Goal: Understand process/instructions

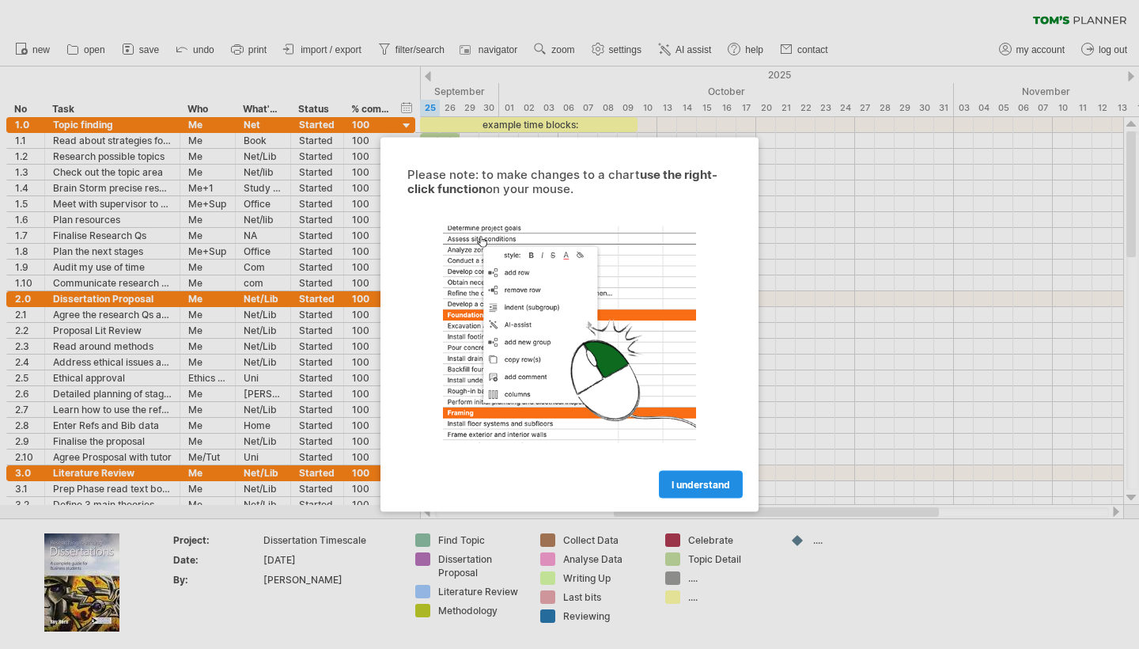
click at [700, 479] on span "I understand" at bounding box center [701, 485] width 59 height 12
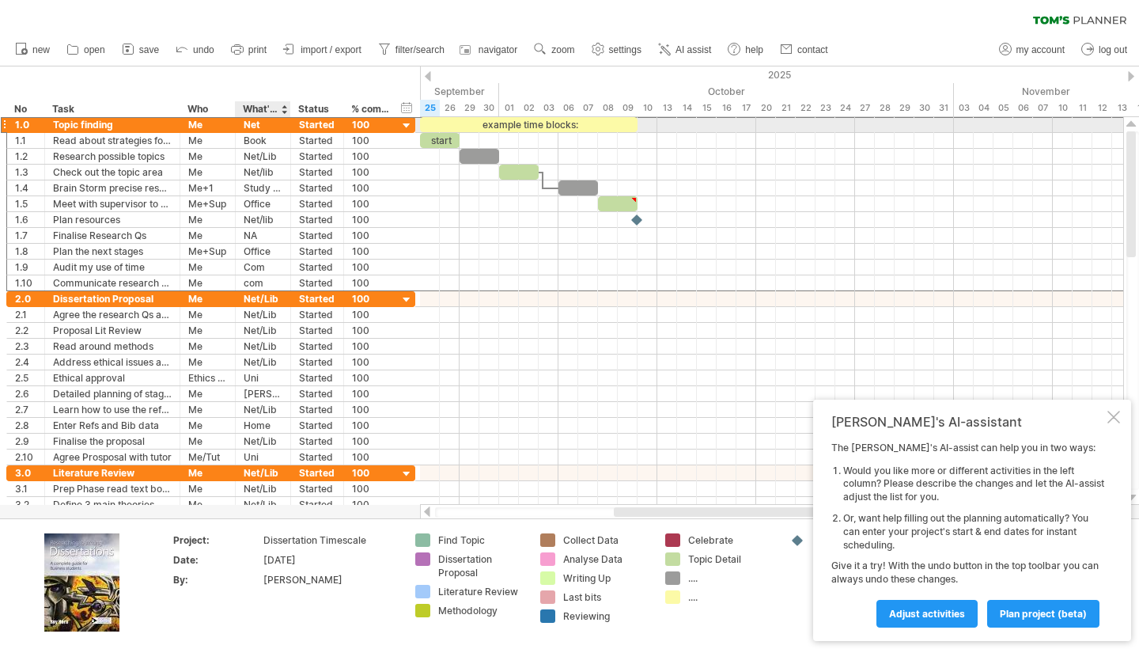
click at [265, 124] on div "Net" at bounding box center [263, 124] width 39 height 15
click at [284, 107] on div at bounding box center [284, 109] width 6 height 16
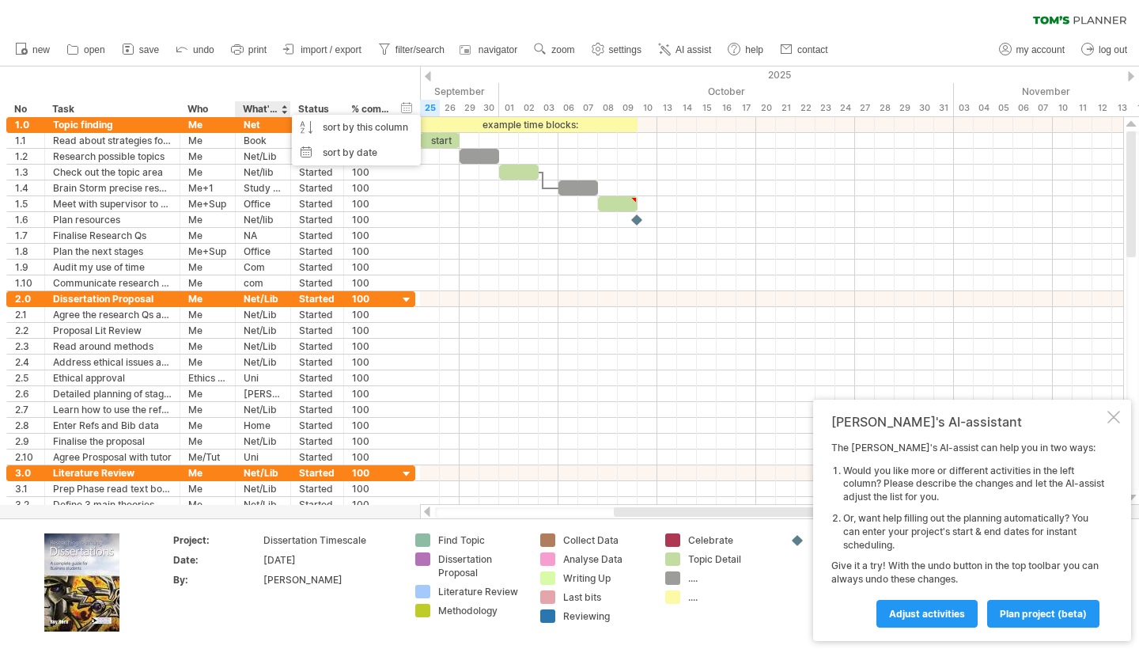
click at [267, 106] on div "What's needed" at bounding box center [262, 109] width 39 height 16
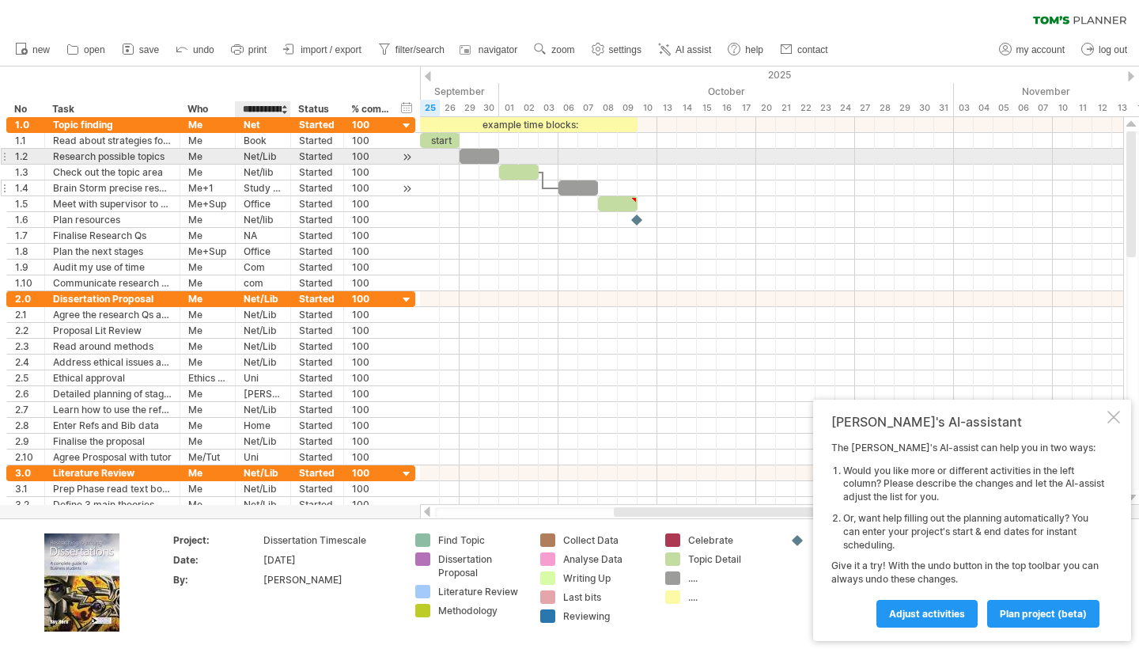
click at [282, 193] on div "Study Room" at bounding box center [263, 187] width 39 height 15
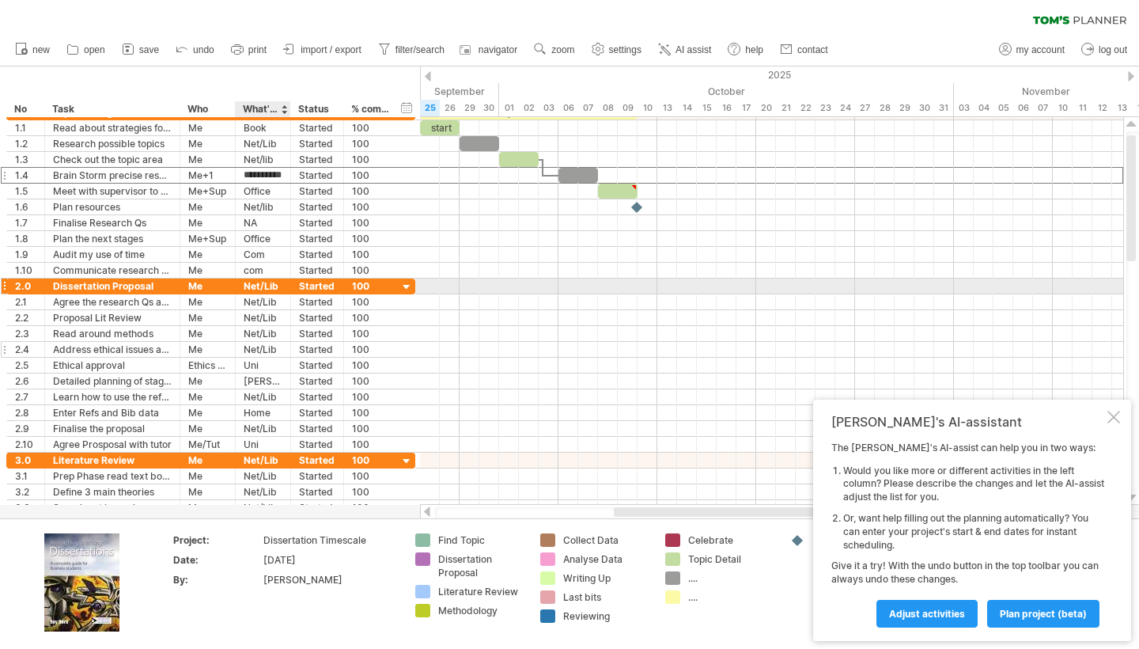
click at [290, 356] on div "******* Net/Lib" at bounding box center [263, 349] width 55 height 15
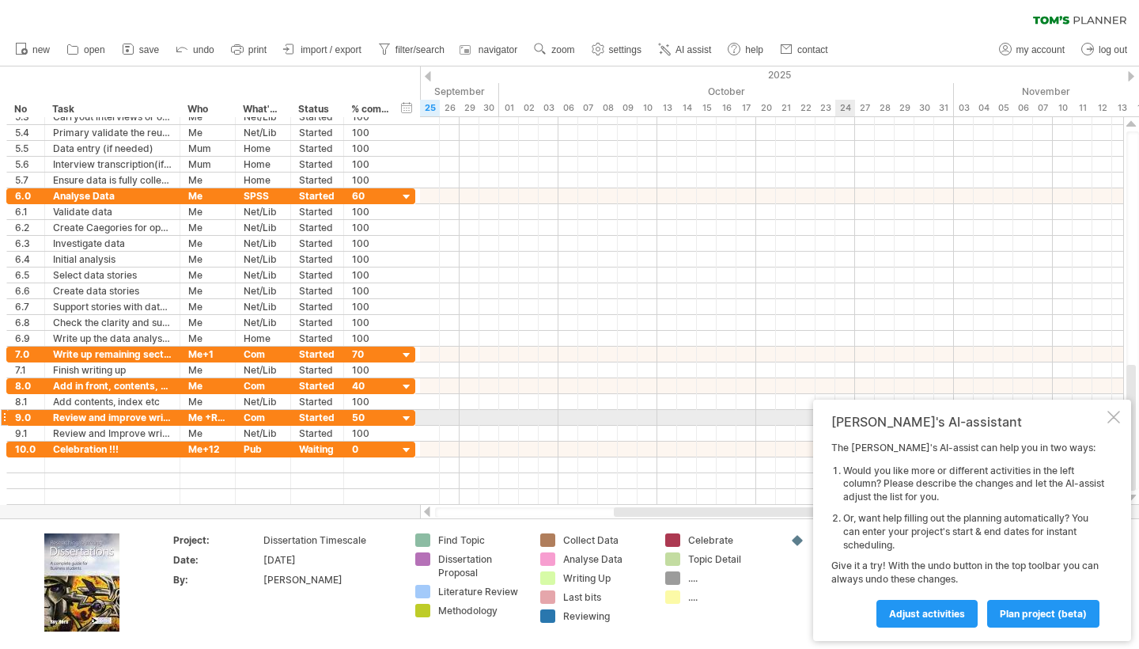
click at [1114, 421] on div at bounding box center [1113, 417] width 13 height 13
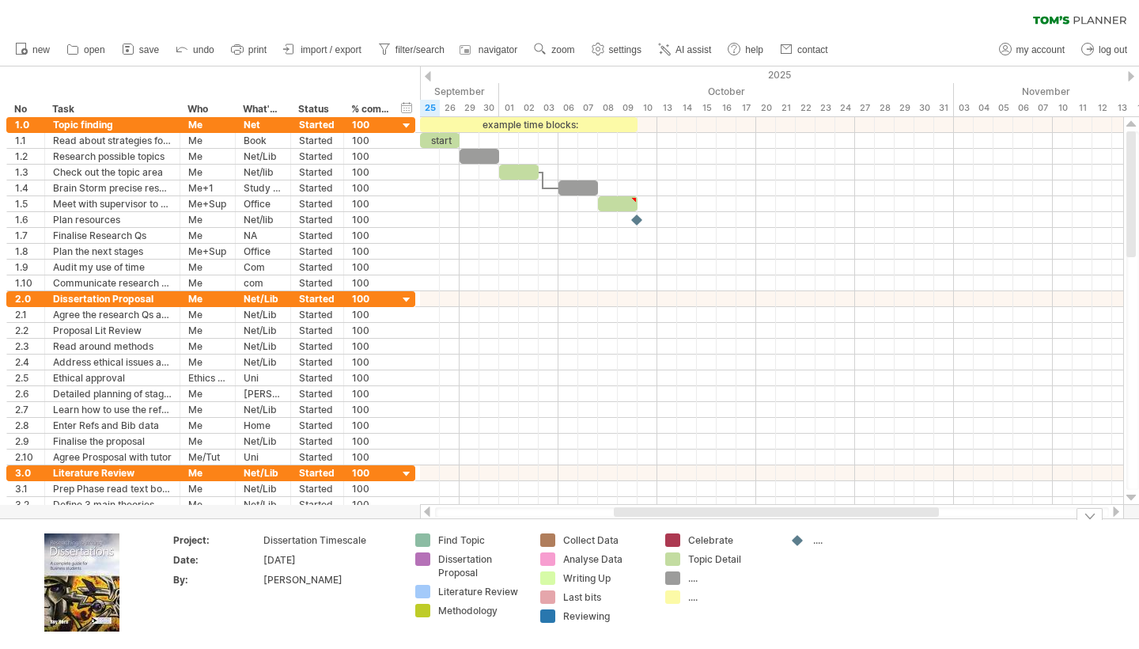
click at [448, 562] on div "Dissertation Proposal" at bounding box center [481, 565] width 86 height 27
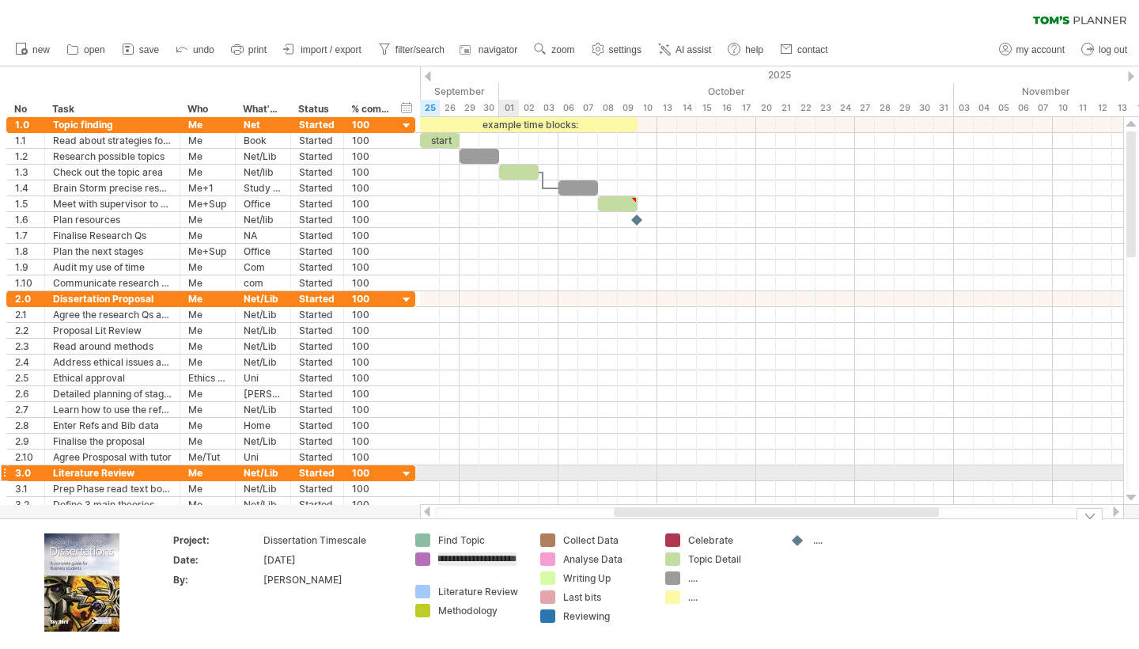
click at [504, 452] on div at bounding box center [771, 457] width 703 height 16
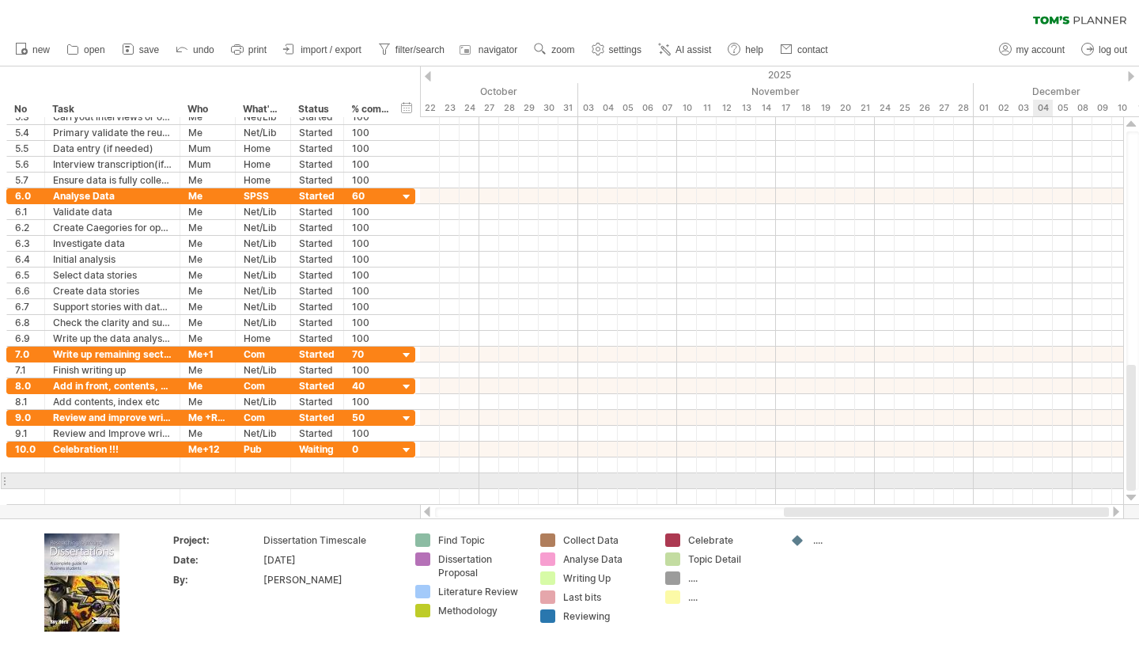
drag, startPoint x: 672, startPoint y: 513, endPoint x: 1040, endPoint y: 479, distance: 369.4
click at [1040, 479] on div "Trying to reach [DOMAIN_NAME] Connected again... 0% clear filter new *" at bounding box center [569, 324] width 1139 height 649
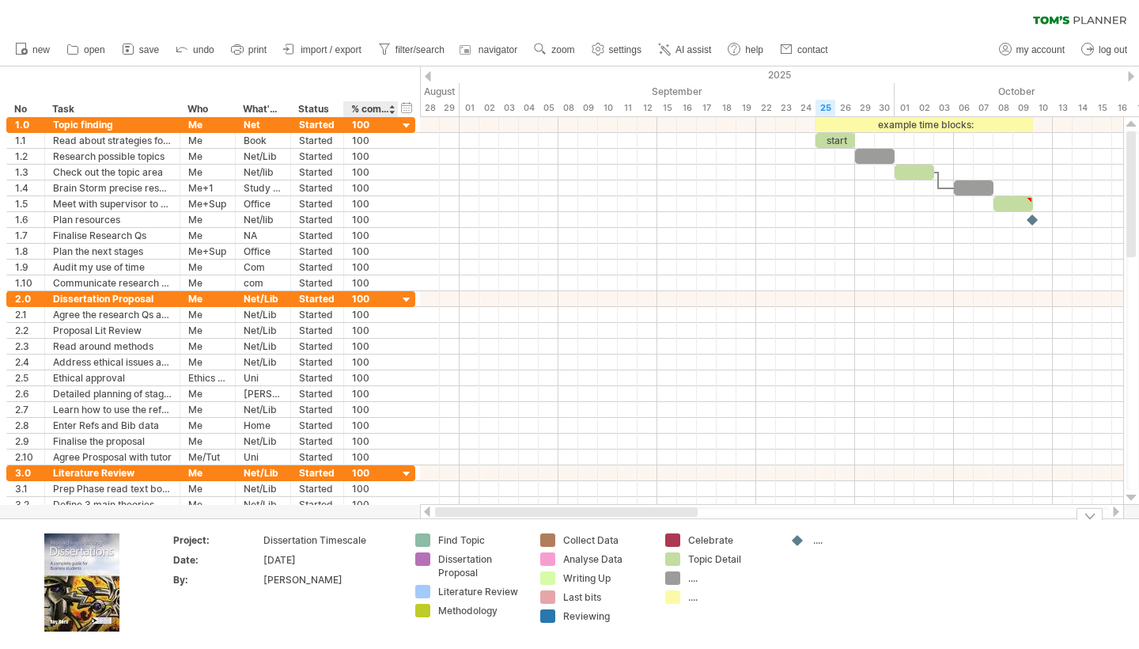
drag, startPoint x: 782, startPoint y: 514, endPoint x: 377, endPoint y: 525, distance: 405.1
click at [377, 525] on div "Trying to reach [DOMAIN_NAME] Connected again... 0% clear filter new *" at bounding box center [569, 324] width 1139 height 649
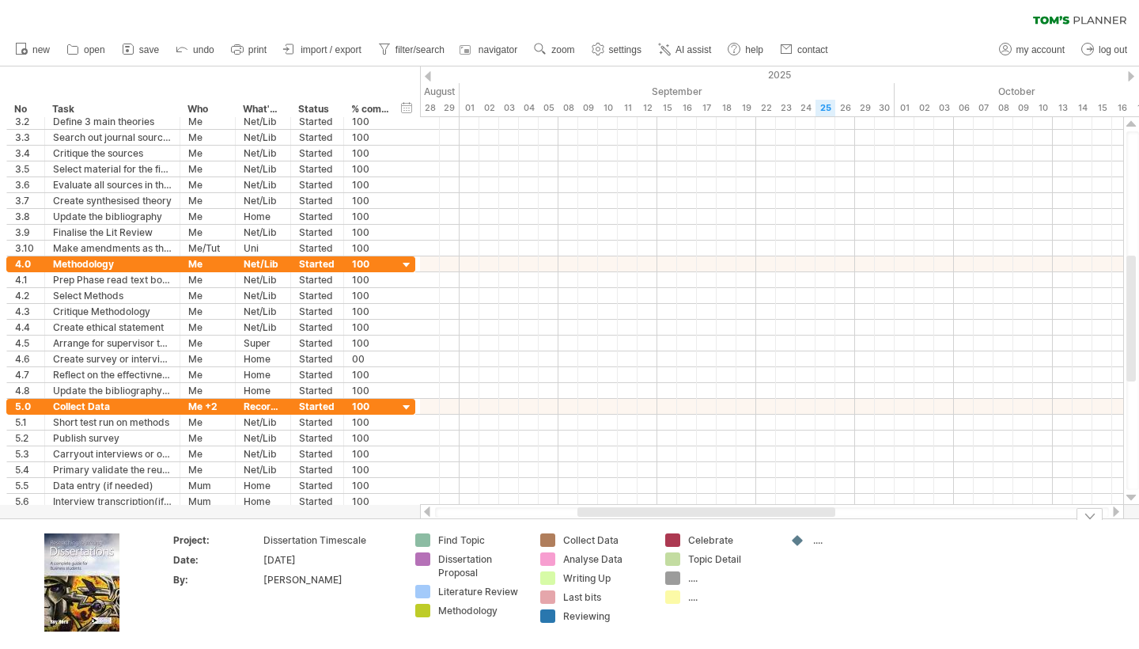
click at [447, 562] on div "Dissertation Proposal" at bounding box center [481, 565] width 86 height 27
click at [421, 558] on div "Trying to reach [DOMAIN_NAME] Connected again... 0% clear filter new *" at bounding box center [569, 324] width 1139 height 649
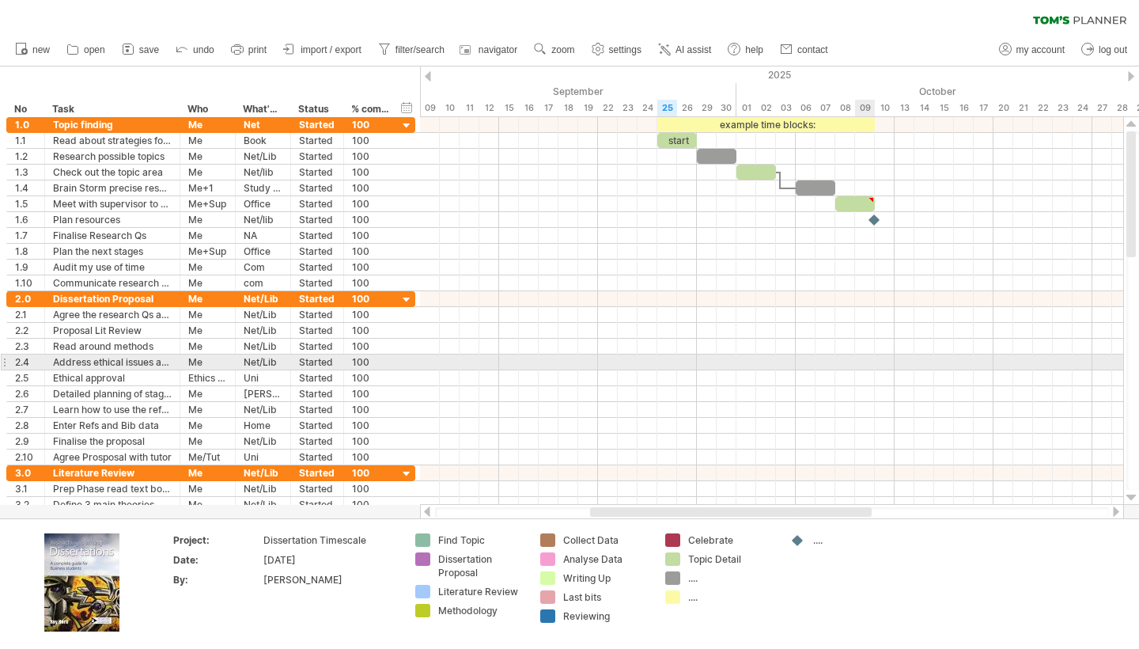
click at [857, 369] on div at bounding box center [771, 362] width 703 height 16
click at [873, 360] on div at bounding box center [771, 362] width 703 height 16
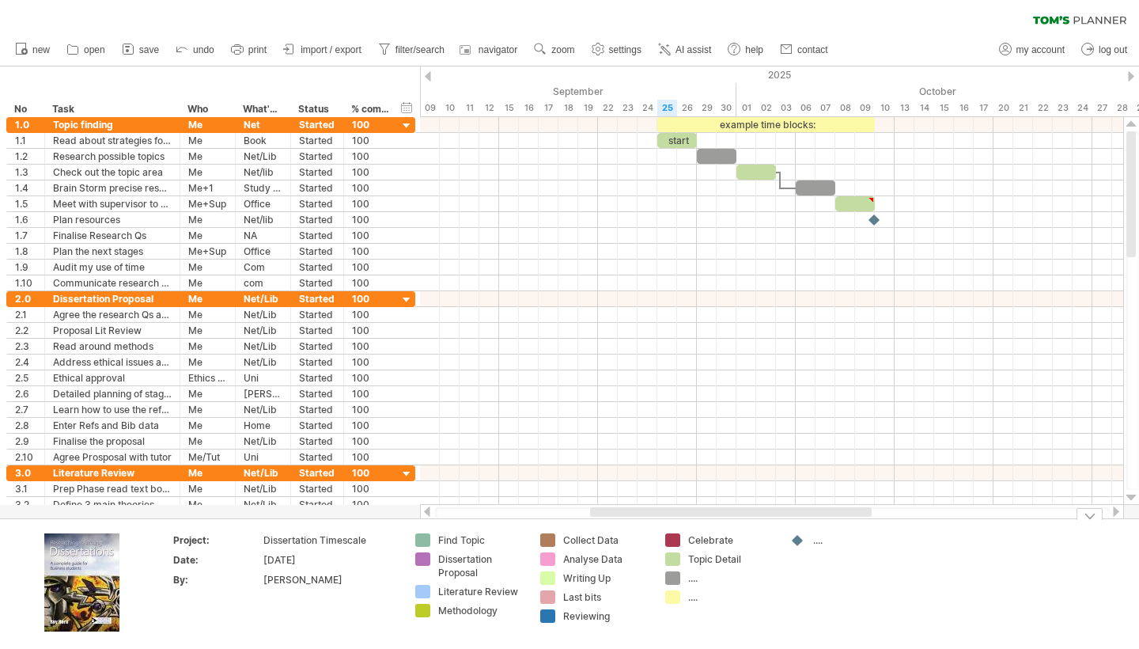
click at [824, 541] on div "...." at bounding box center [856, 539] width 86 height 13
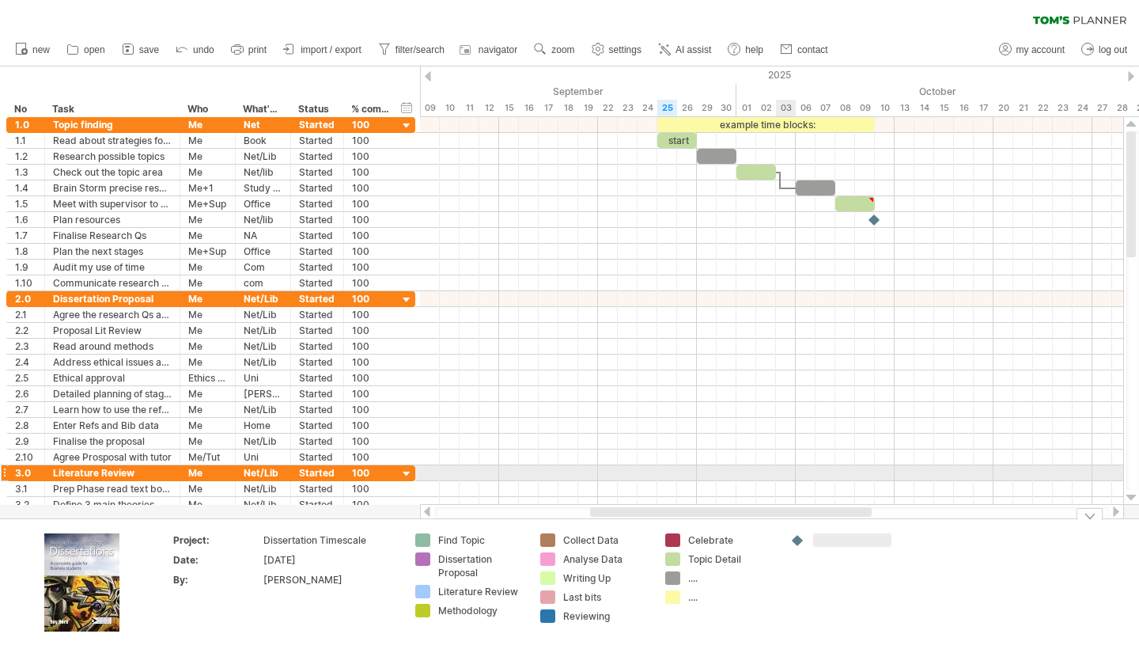
click at [762, 441] on div at bounding box center [771, 441] width 703 height 16
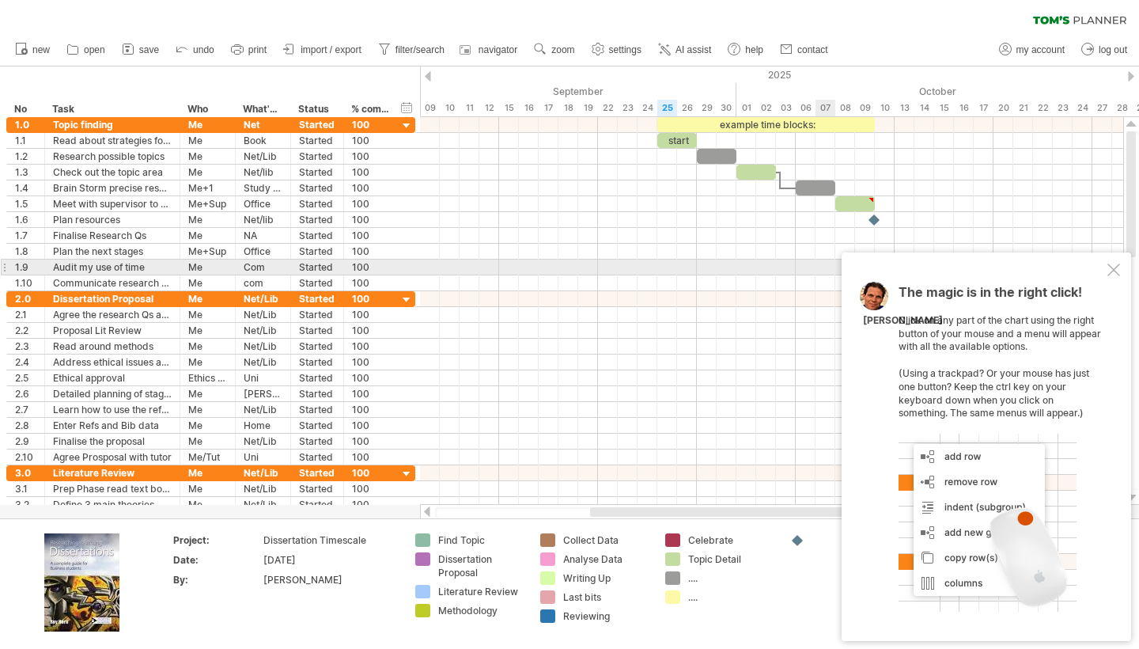
click at [1116, 273] on div at bounding box center [1113, 269] width 13 height 13
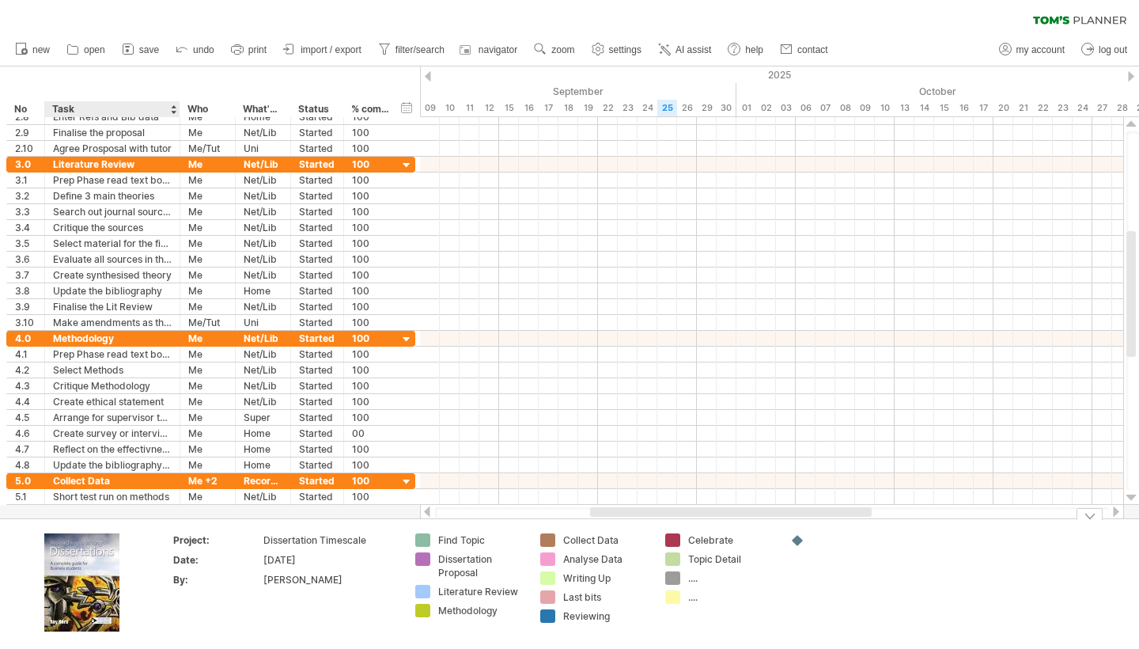
click at [74, 586] on img at bounding box center [81, 582] width 75 height 98
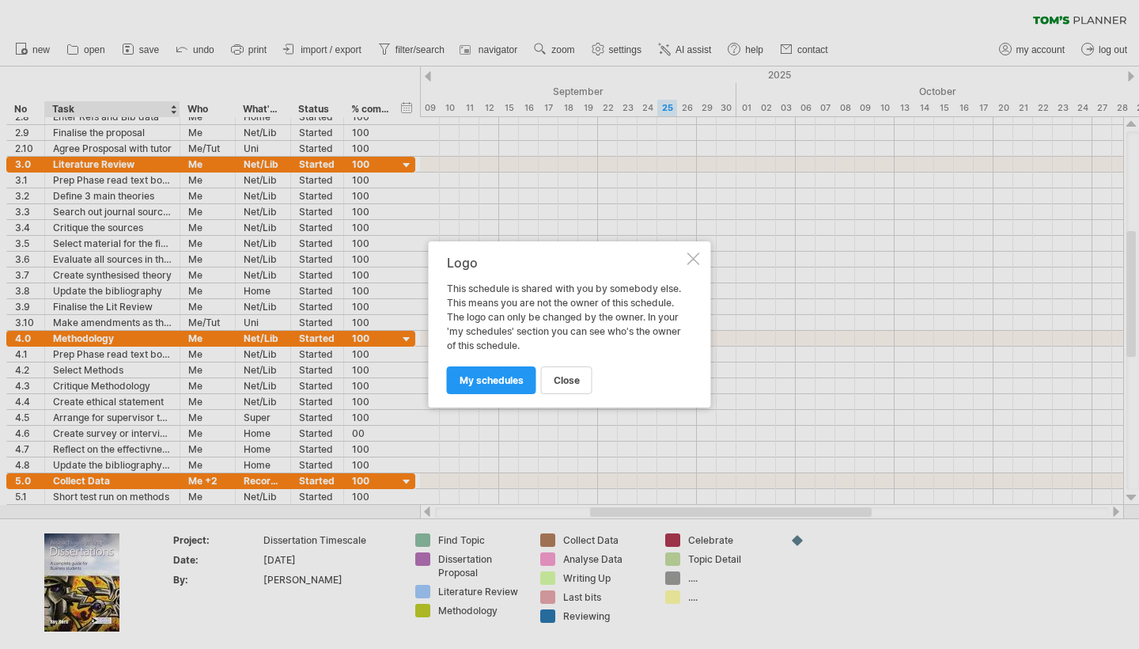
click at [691, 259] on div at bounding box center [693, 258] width 13 height 13
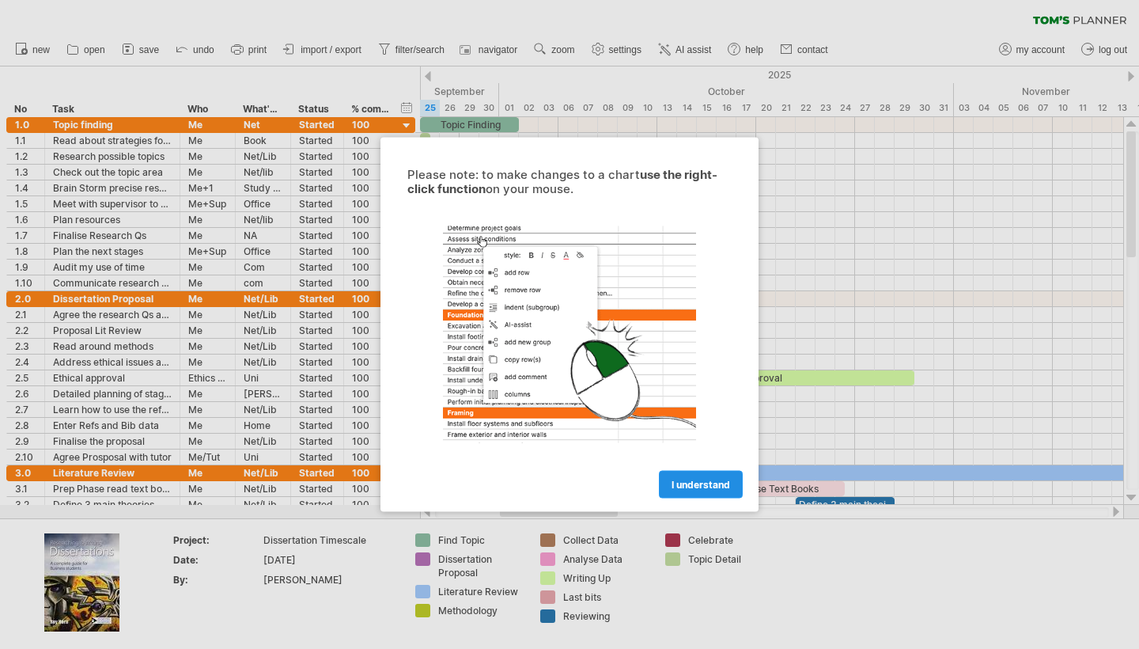
click at [688, 490] on span "I understand" at bounding box center [701, 485] width 59 height 12
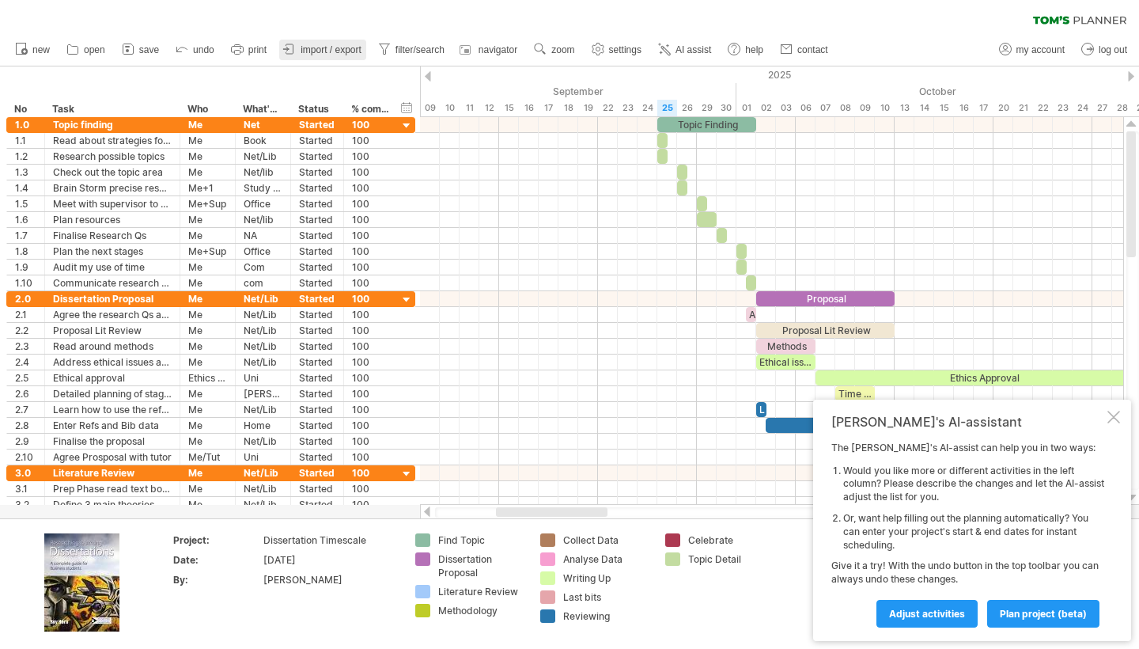
click at [301, 51] on span "import / export" at bounding box center [331, 49] width 61 height 11
